Goal: Obtain resource: Download file/media

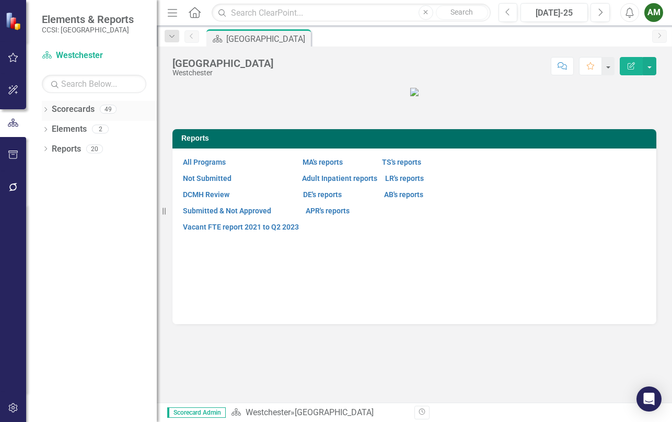
click at [44, 108] on icon "Dropdown" at bounding box center [45, 111] width 7 height 6
click at [53, 130] on icon "Dropdown" at bounding box center [51, 128] width 8 height 6
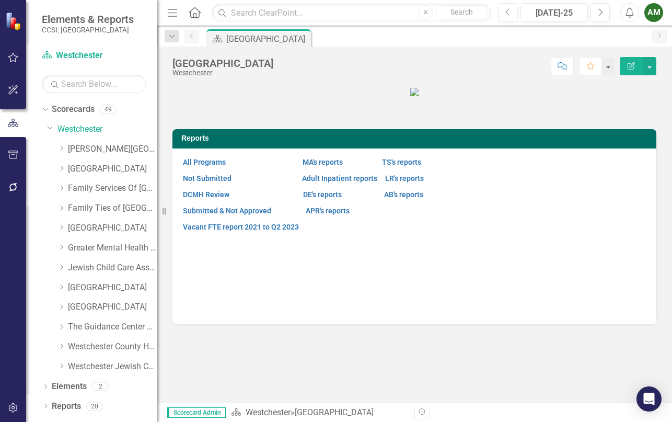
click at [54, 365] on div "Dropdown Westchester Jewish Community Svcs, Inc" at bounding box center [102, 368] width 110 height 20
click at [59, 366] on icon "Dropdown" at bounding box center [61, 366] width 8 height 6
click at [117, 384] on link "WJCS Children's Crisis Stabilization" at bounding box center [117, 386] width 78 height 12
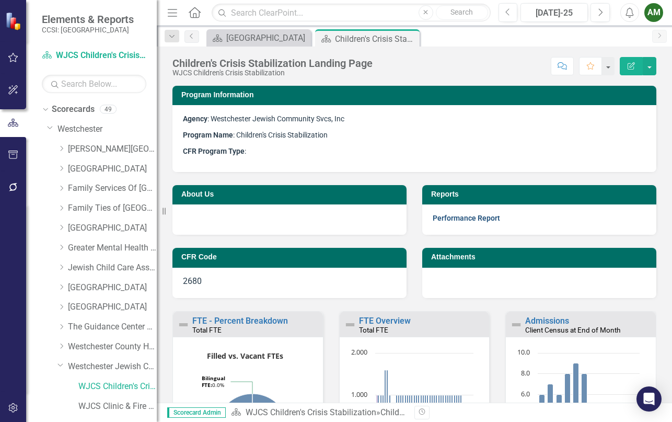
click at [471, 218] on link "Performance Report" at bounding box center [466, 218] width 67 height 8
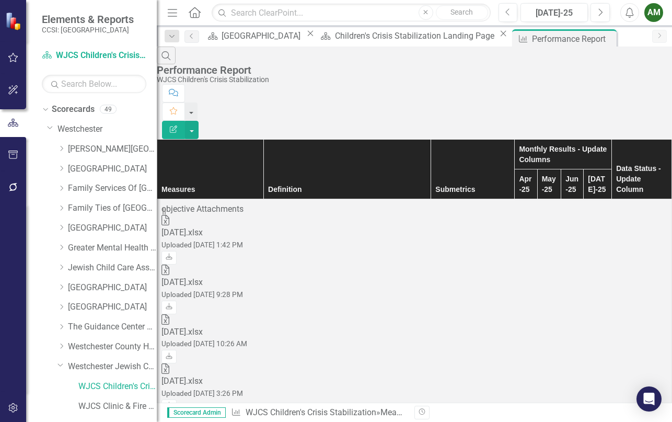
scroll to position [0, 47]
click at [177, 251] on link "Download" at bounding box center [168, 258] width 15 height 14
click at [61, 248] on icon "Dropdown" at bounding box center [61, 247] width 8 height 6
click at [102, 288] on link "GMHNY Crisis Stabilization 2680" at bounding box center [117, 288] width 78 height 12
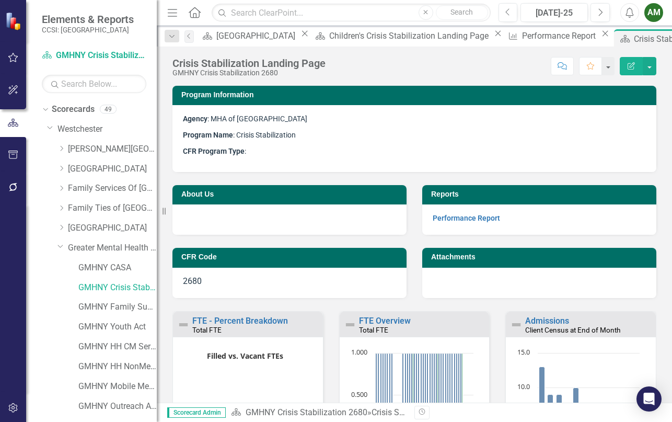
click at [452, 224] on p "Performance Report" at bounding box center [539, 218] width 213 height 12
click at [455, 220] on link "Performance Report" at bounding box center [466, 218] width 67 height 8
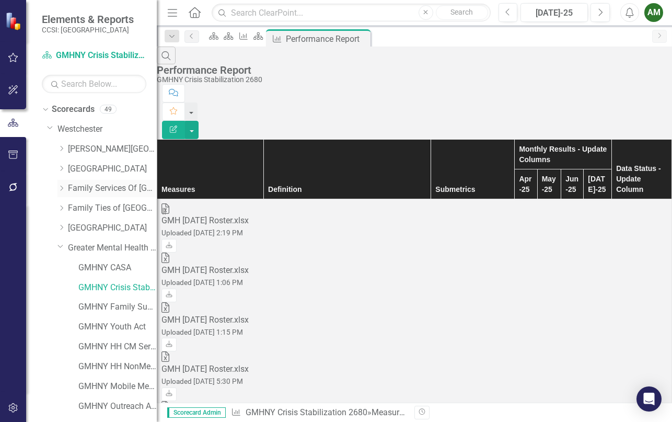
click at [62, 185] on icon "Dropdown" at bounding box center [61, 188] width 8 height 6
click at [99, 209] on link "FSW Crisis Stabilization" at bounding box center [117, 208] width 78 height 12
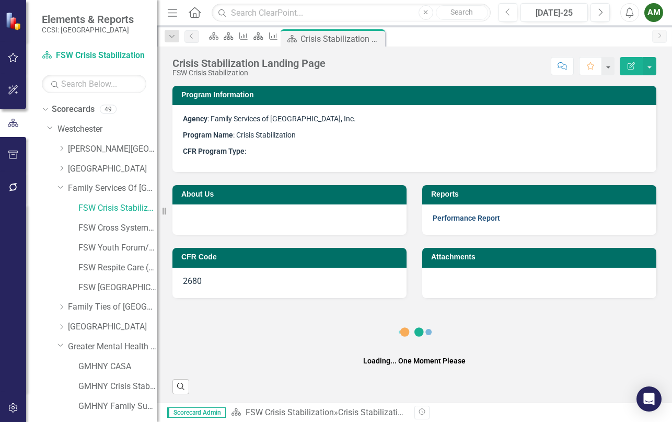
click at [440, 219] on link "Performance Report" at bounding box center [466, 218] width 67 height 8
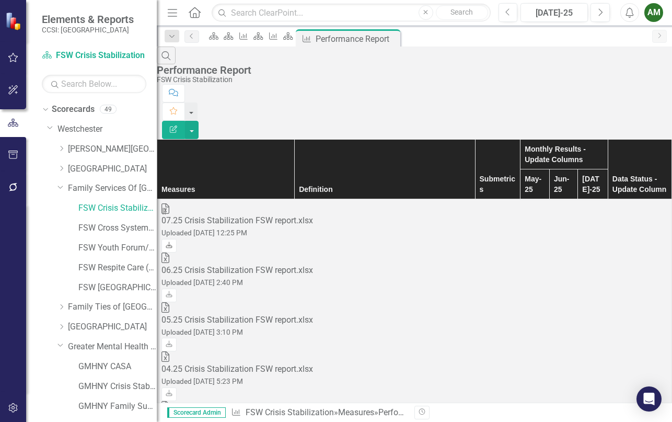
click at [173, 242] on icon "Download" at bounding box center [169, 245] width 8 height 6
click at [59, 304] on icon "Dropdown" at bounding box center [61, 307] width 8 height 6
click at [108, 326] on link "FT Crisis Stabilization" at bounding box center [117, 327] width 78 height 12
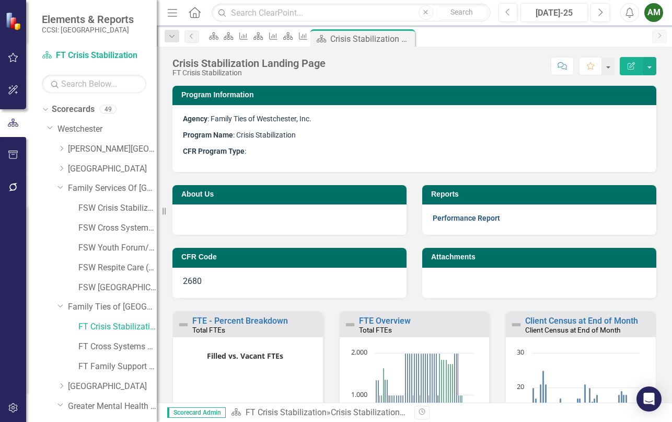
click at [461, 222] on link "Performance Report" at bounding box center [466, 218] width 67 height 8
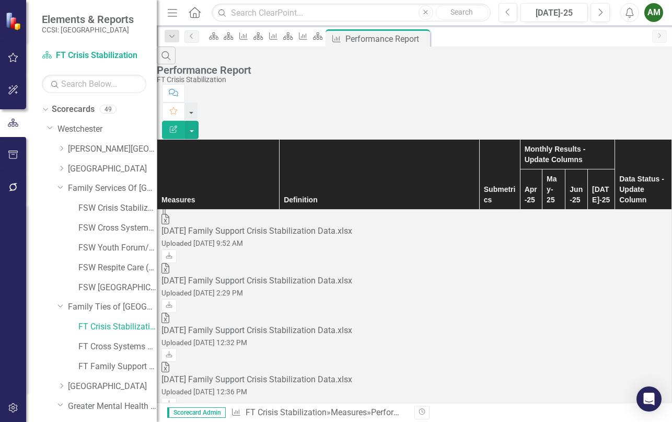
scroll to position [0, 47]
click at [177, 249] on link "Download" at bounding box center [168, 256] width 15 height 14
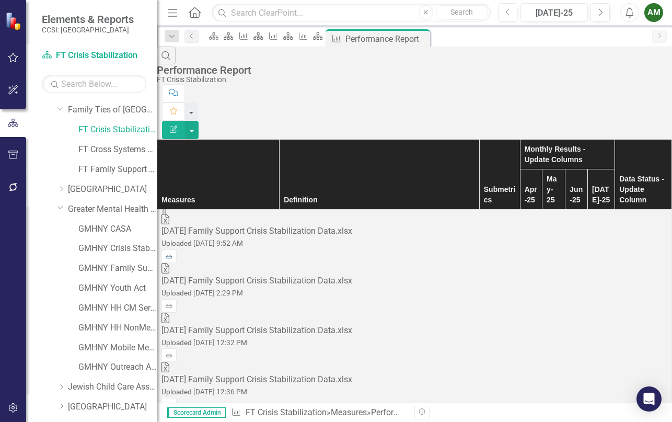
scroll to position [208, 0]
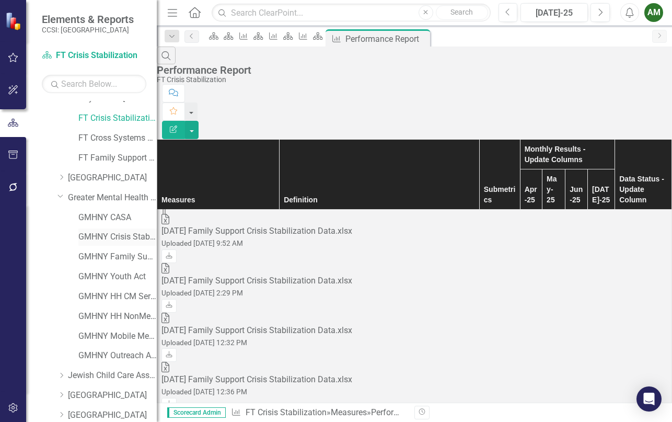
click at [131, 233] on link "GMHNY Crisis Stabilization 2680" at bounding box center [117, 237] width 78 height 12
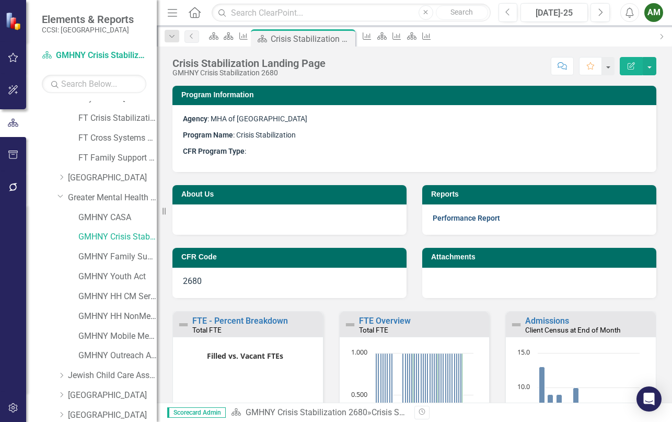
click at [468, 220] on link "Performance Report" at bounding box center [466, 218] width 67 height 8
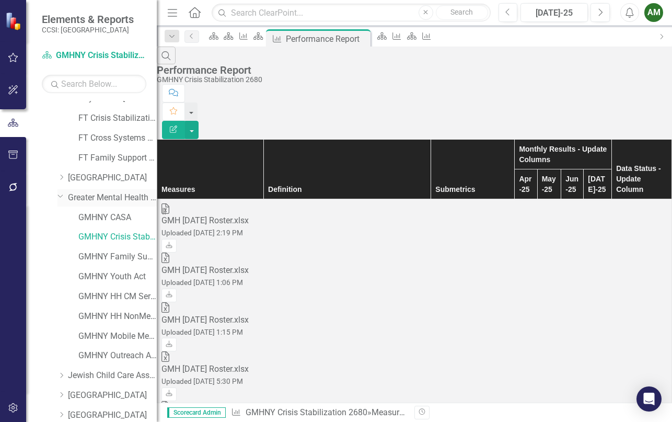
click at [65, 198] on div "Dropdown" at bounding box center [62, 197] width 10 height 5
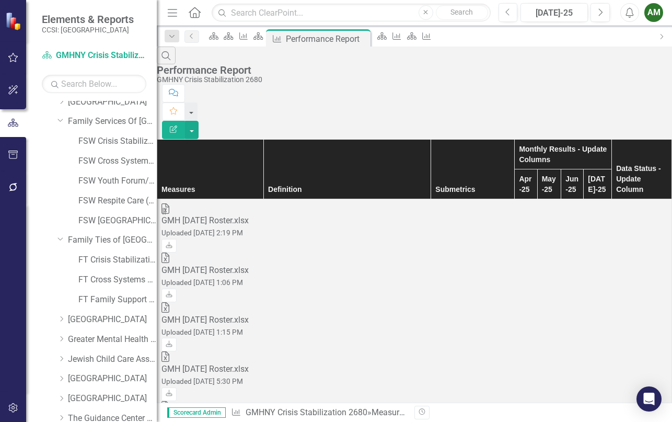
scroll to position [42, 0]
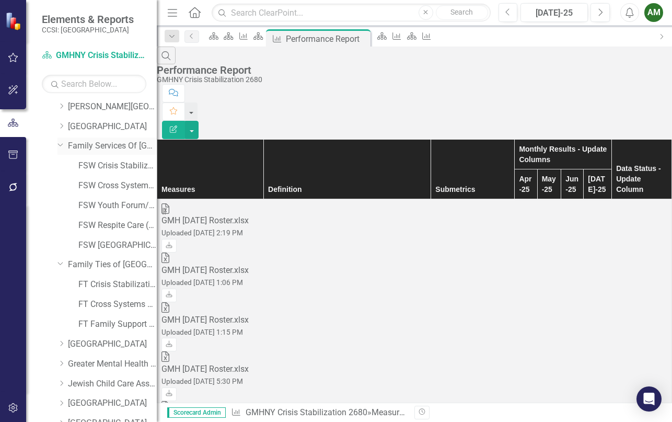
click at [64, 144] on div "Dropdown" at bounding box center [59, 145] width 9 height 8
click at [64, 158] on div "Dropdown Family Ties of [GEOGRAPHIC_DATA], Inc." at bounding box center [106, 165] width 99 height 17
click at [63, 166] on icon "Dropdown" at bounding box center [60, 164] width 6 height 8
click at [102, 366] on link "WJCS Clinic & Fire Prevention [PERSON_NAME]" at bounding box center [117, 364] width 78 height 12
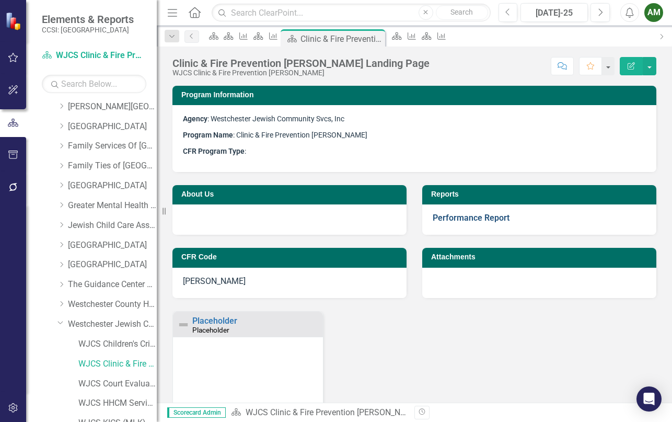
click at [465, 214] on link "Performance Report" at bounding box center [471, 218] width 77 height 10
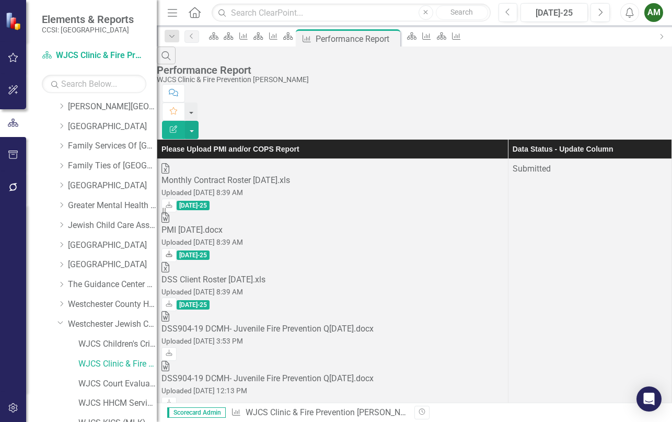
click at [177, 248] on link "Download" at bounding box center [168, 255] width 15 height 14
click at [173, 202] on icon "Download" at bounding box center [169, 205] width 8 height 6
click at [172, 300] on icon at bounding box center [169, 303] width 6 height 6
click at [477, 69] on div "Search Performance Report WJCS Clinic & Fire Prevention [PERSON_NAME]" at bounding box center [414, 66] width 515 height 38
click at [61, 326] on icon "Dropdown" at bounding box center [60, 322] width 6 height 8
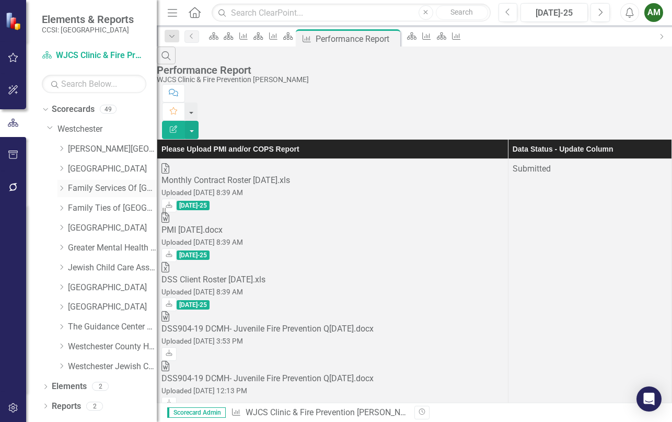
click at [63, 187] on icon "Dropdown" at bounding box center [61, 188] width 8 height 6
click at [85, 229] on link "FSW Cross Systems Unit [PERSON_NAME]" at bounding box center [117, 228] width 78 height 12
